Goal: Transaction & Acquisition: Purchase product/service

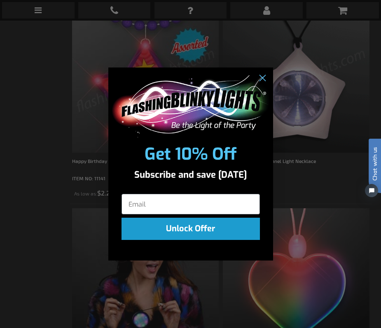
scroll to position [1624, 0]
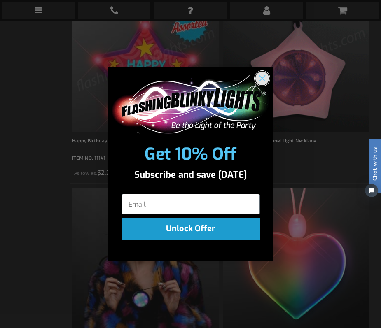
click at [263, 77] on icon "Close dialog" at bounding box center [262, 79] width 6 height 6
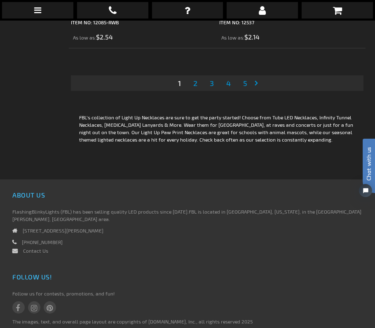
scroll to position [6141, 0]
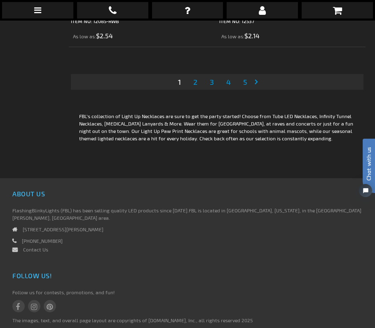
click at [197, 87] on span "2" at bounding box center [195, 81] width 4 height 9
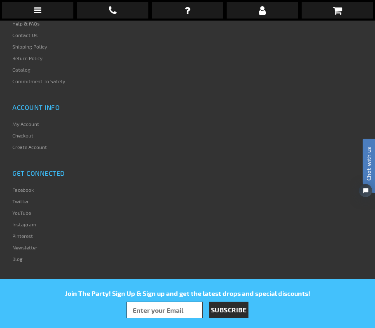
scroll to position [6162, 0]
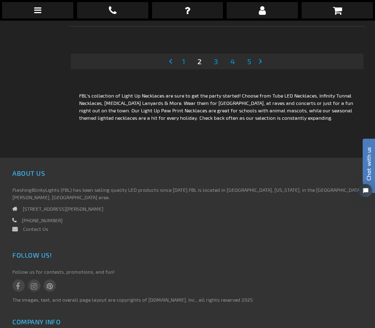
click at [215, 66] on span "3" at bounding box center [216, 61] width 4 height 9
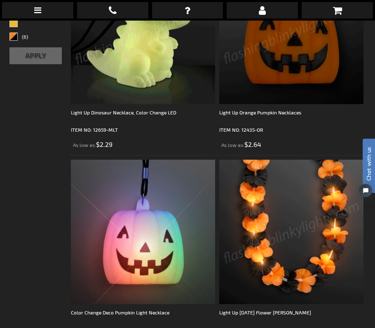
scroll to position [433, 0]
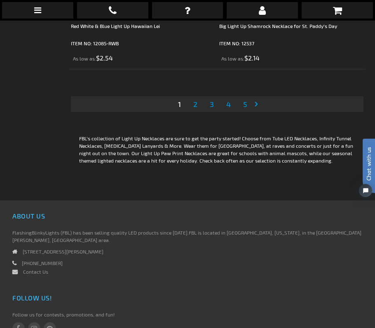
scroll to position [6120, 0]
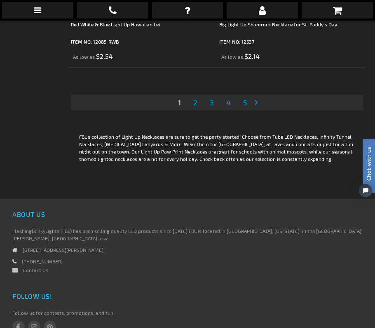
click at [192, 109] on link "Page 2" at bounding box center [195, 102] width 7 height 12
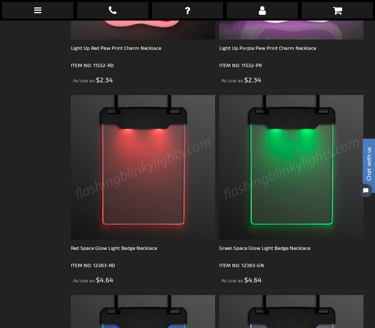
scroll to position [4513, 0]
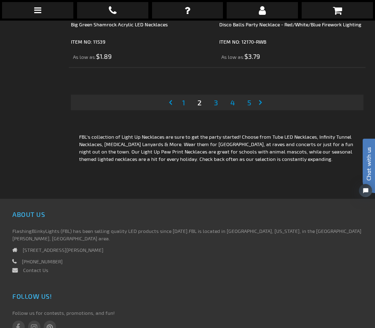
click at [215, 107] on span "3" at bounding box center [216, 102] width 4 height 9
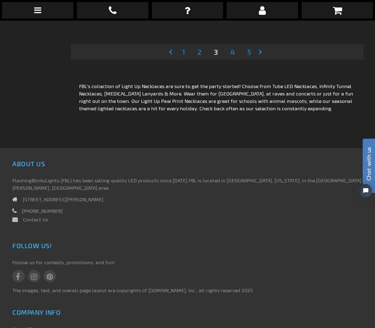
scroll to position [6120, 0]
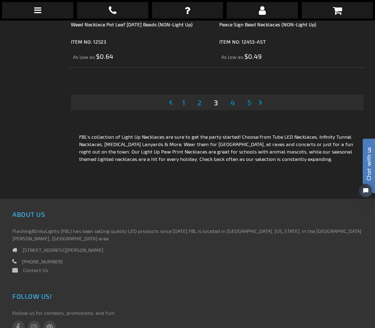
click at [230, 109] on link "Page 4" at bounding box center [233, 102] width 8 height 12
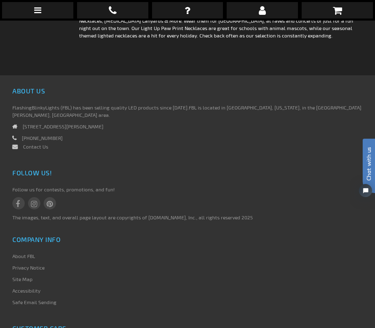
scroll to position [6079, 0]
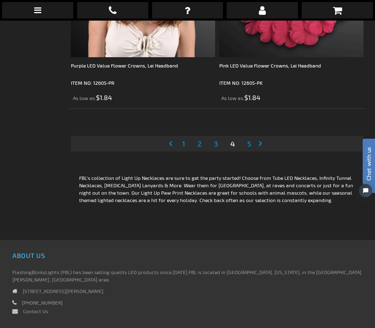
click at [185, 150] on link "Page 1" at bounding box center [184, 144] width 6 height 12
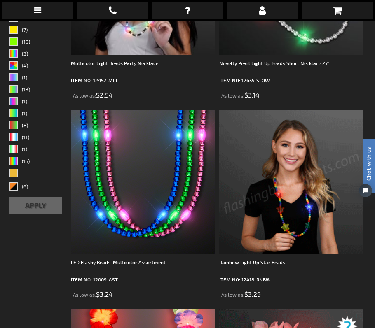
scroll to position [309, 0]
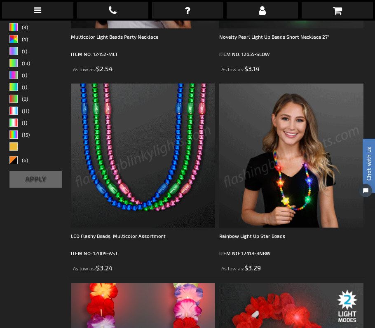
click at [189, 160] on img at bounding box center [143, 156] width 144 height 144
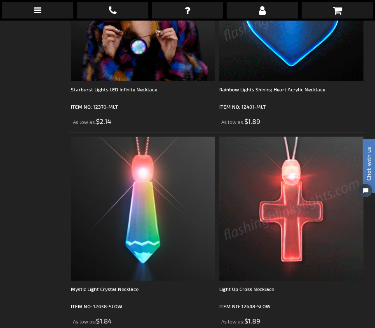
scroll to position [1896, 0]
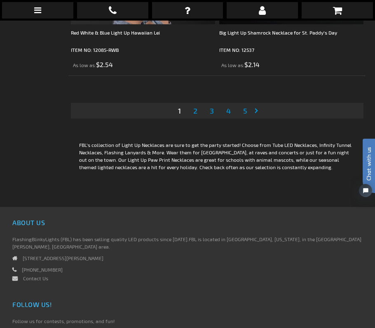
scroll to position [6120, 0]
